Goal: Transaction & Acquisition: Purchase product/service

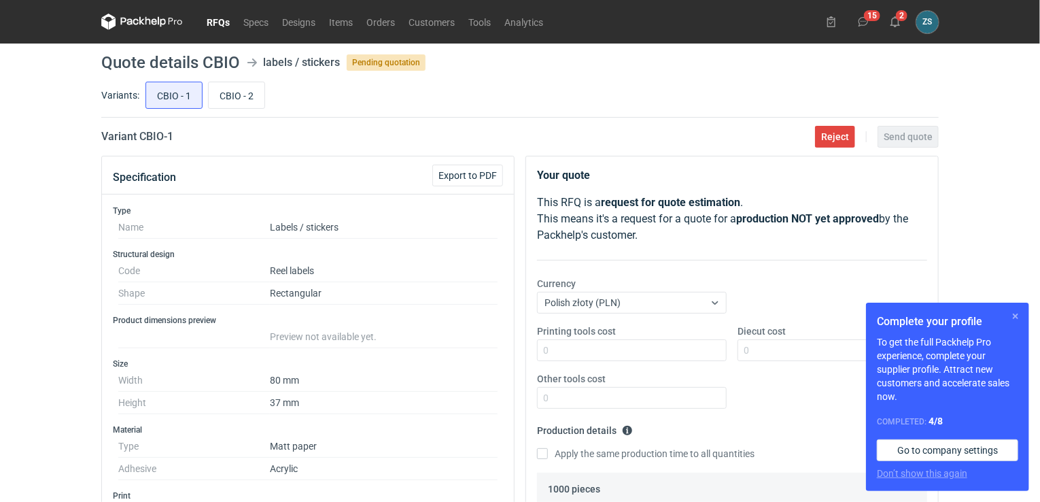
click at [1016, 311] on button "button" at bounding box center [1016, 316] width 16 height 16
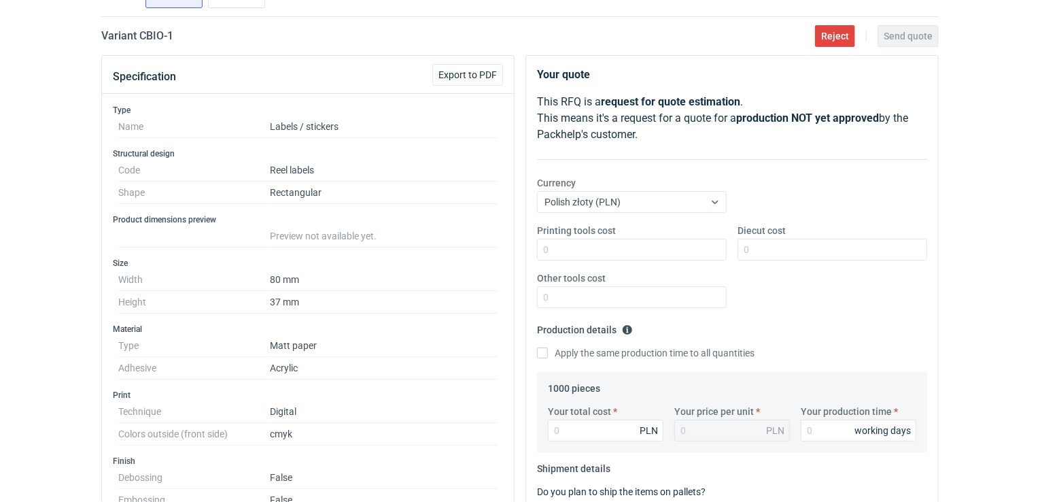
scroll to position [68, 0]
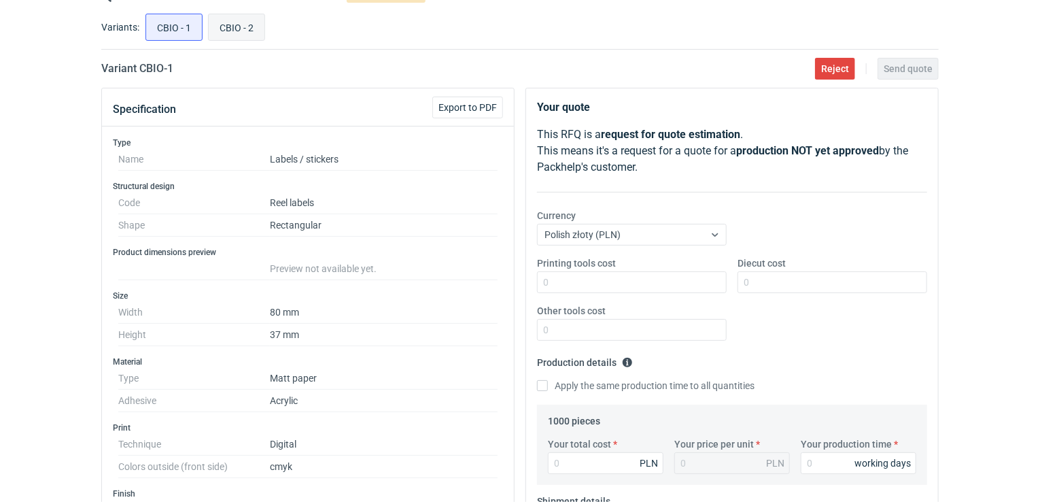
click at [233, 20] on input "CBIO - 2" at bounding box center [237, 27] width 56 height 26
radio input "true"
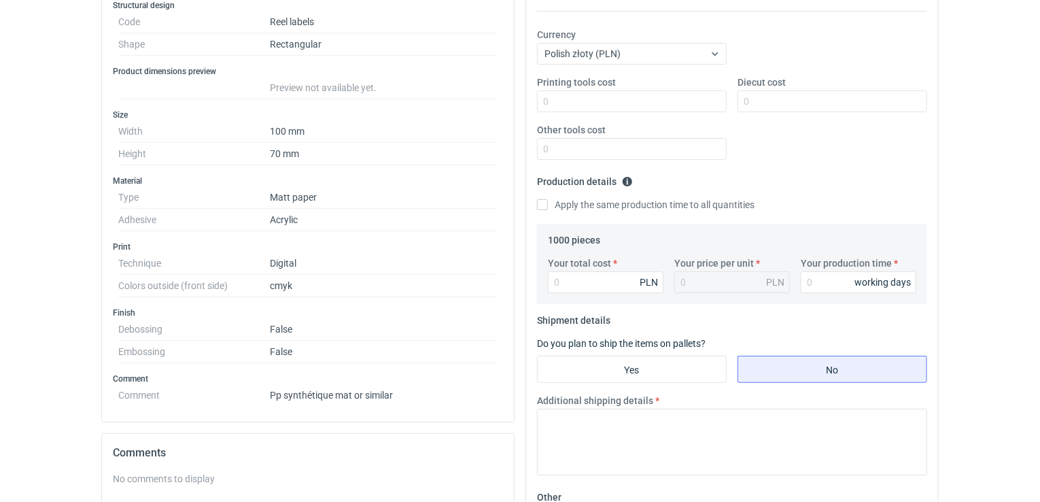
scroll to position [272, 0]
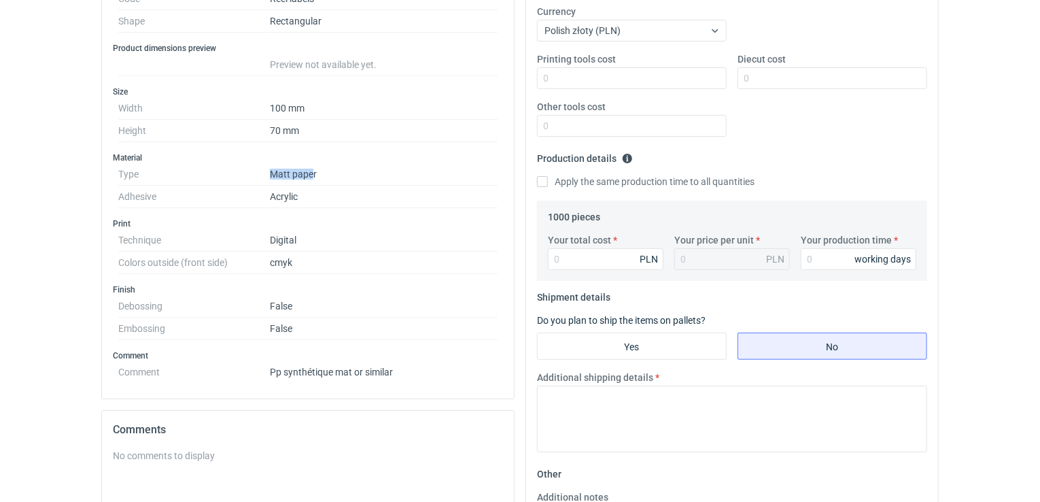
drag, startPoint x: 269, startPoint y: 169, endPoint x: 312, endPoint y: 172, distance: 42.9
click at [312, 172] on dl "Type Matt paper Adhesive Acrylic" at bounding box center [307, 185] width 379 height 45
click at [295, 176] on dd "Matt paper" at bounding box center [384, 174] width 228 height 22
click at [294, 196] on dd "Acrylic" at bounding box center [384, 197] width 228 height 22
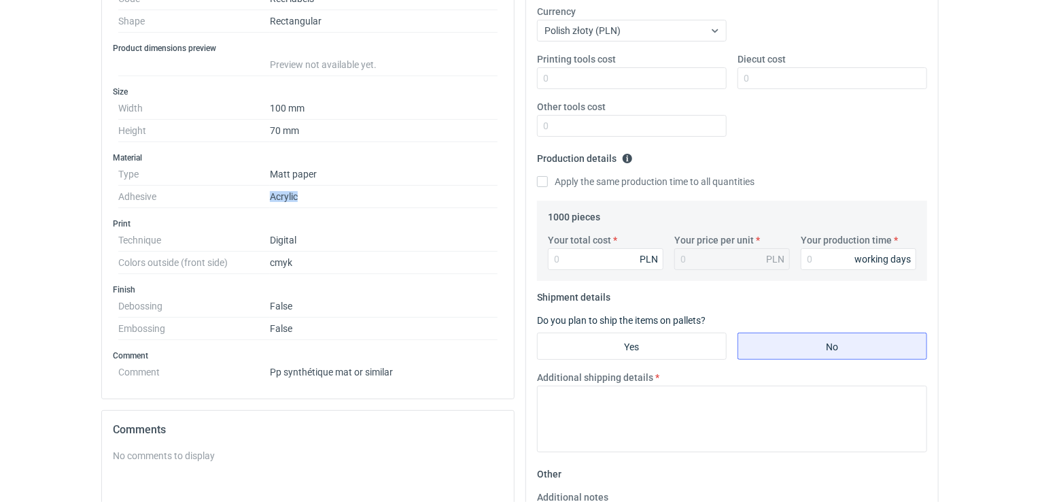
click at [322, 195] on dd "Acrylic" at bounding box center [384, 197] width 228 height 22
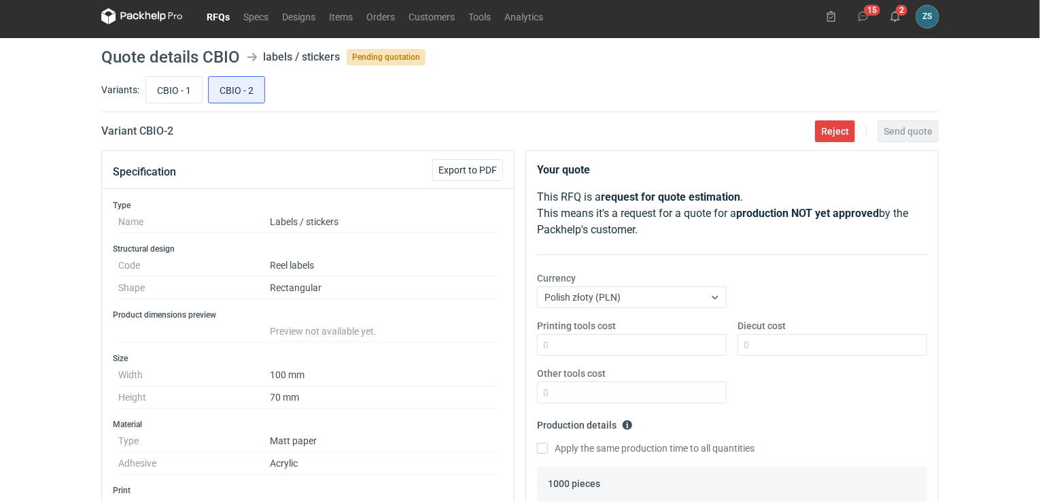
scroll to position [0, 0]
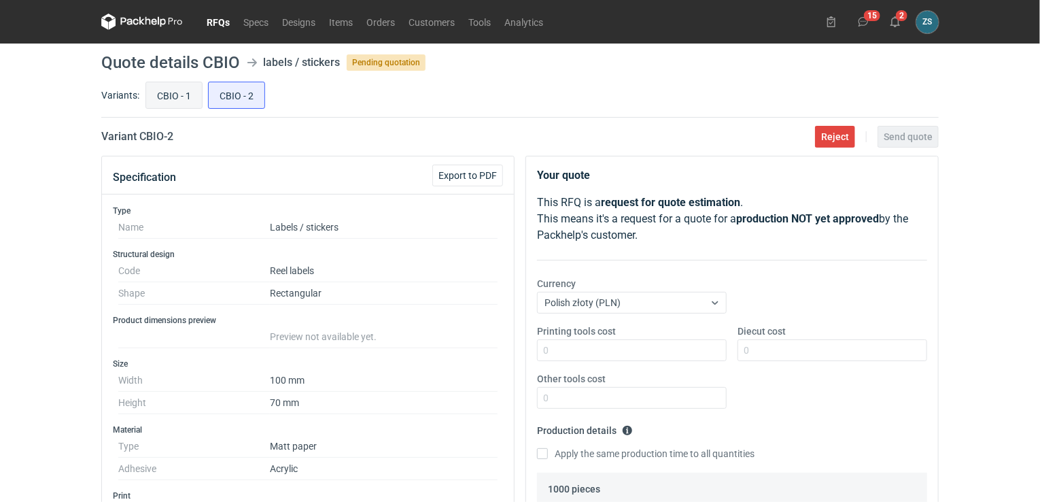
click at [184, 99] on input "CBIO - 1" at bounding box center [174, 95] width 56 height 26
radio input "true"
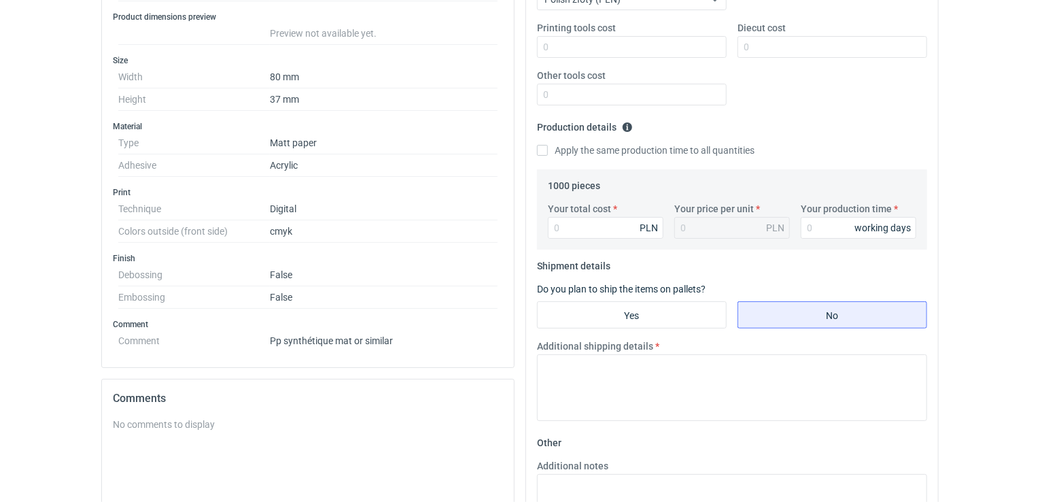
scroll to position [272, 0]
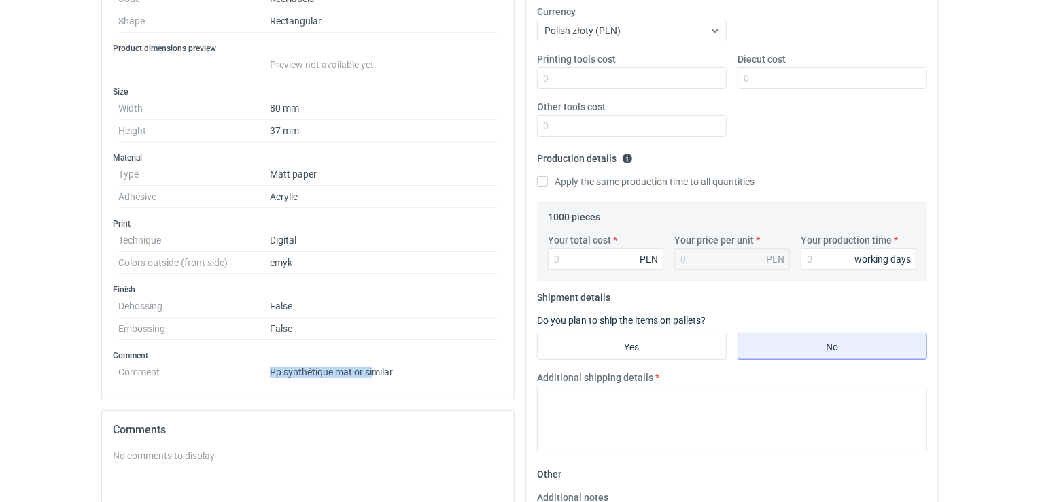
drag, startPoint x: 272, startPoint y: 368, endPoint x: 375, endPoint y: 373, distance: 103.5
click at [375, 373] on dd "Pp synthétique mat or similar" at bounding box center [384, 369] width 228 height 16
